Goal: Find specific page/section: Find specific page/section

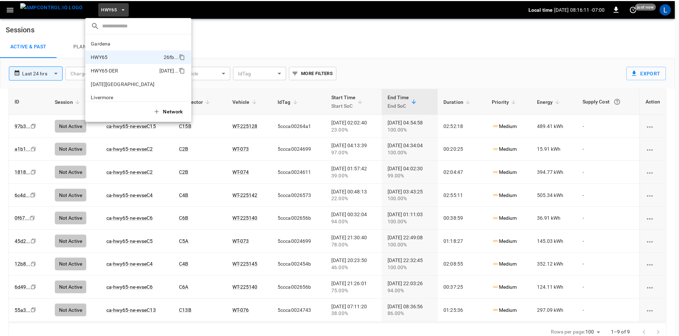
scroll to position [11, 0]
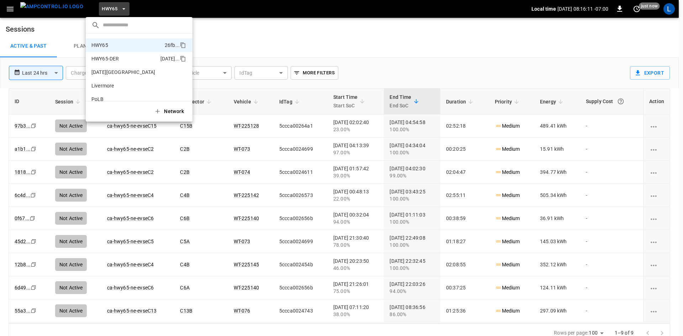
click at [114, 57] on p "HWY65-DER" at bounding box center [124, 58] width 66 height 7
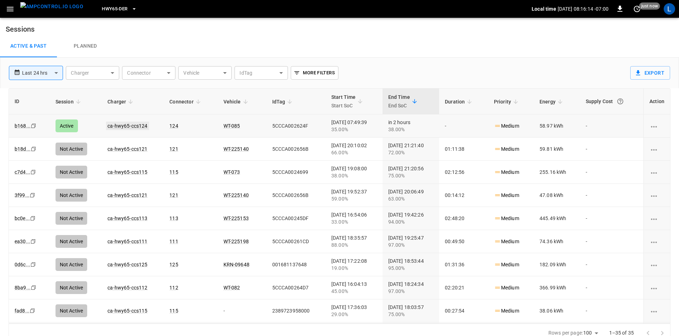
click at [133, 127] on link "ca-hwy65-ccs124" at bounding box center [127, 126] width 43 height 9
click at [37, 11] on img "menu" at bounding box center [51, 6] width 63 height 9
click at [9, 6] on icon "button" at bounding box center [10, 9] width 9 height 9
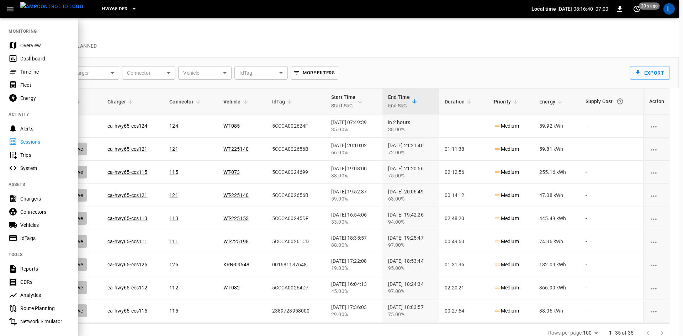
click at [39, 57] on div "Dashboard" at bounding box center [44, 58] width 49 height 7
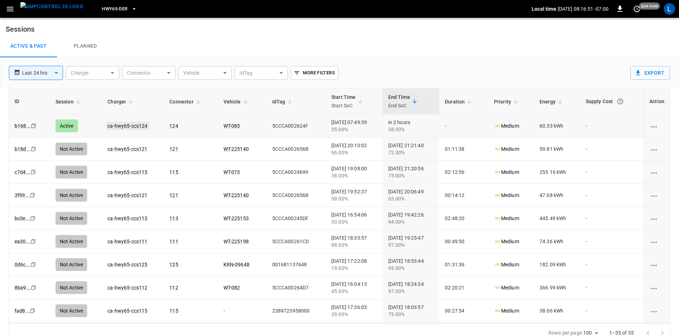
click at [135, 126] on link "ca-hwy65-ccs124" at bounding box center [127, 126] width 43 height 9
click at [5, 8] on button "button" at bounding box center [10, 8] width 15 height 13
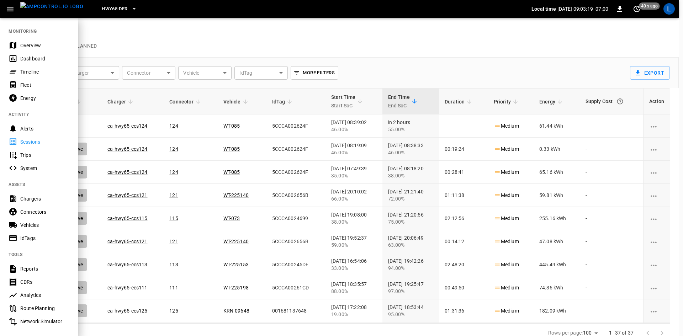
click at [42, 62] on div "Dashboard" at bounding box center [39, 58] width 78 height 13
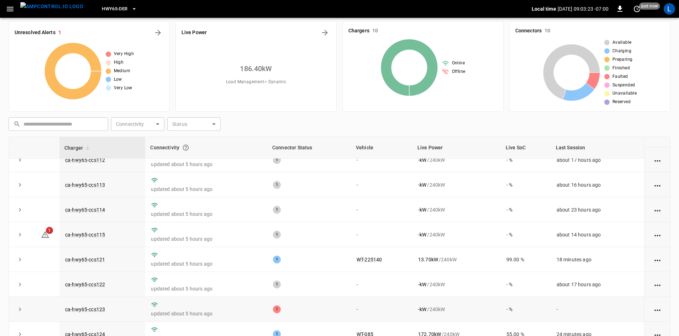
scroll to position [69, 0]
